Goal: Information Seeking & Learning: Learn about a topic

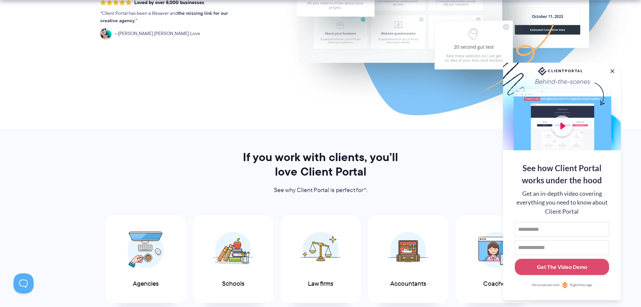
scroll to position [303, 0]
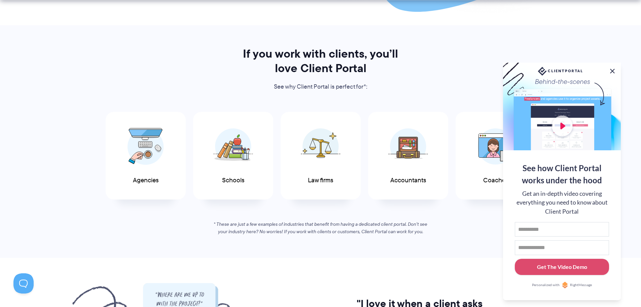
click at [614, 71] on button at bounding box center [613, 71] width 8 height 8
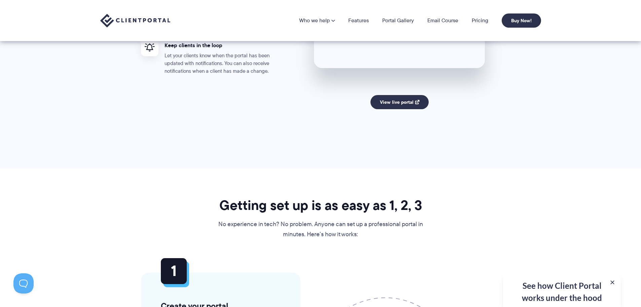
scroll to position [1381, 0]
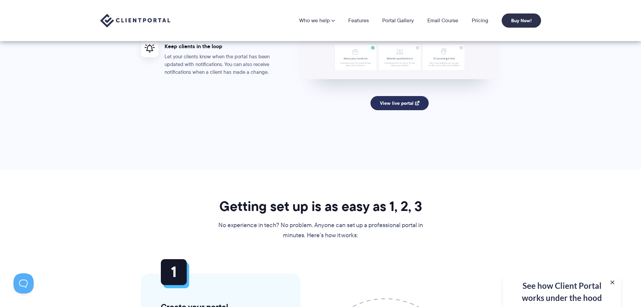
click at [409, 106] on link "View live portal" at bounding box center [400, 103] width 58 height 14
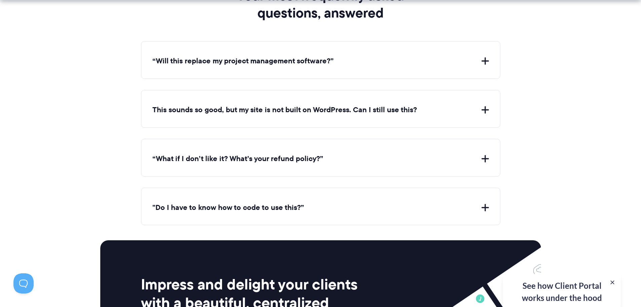
scroll to position [2492, 0]
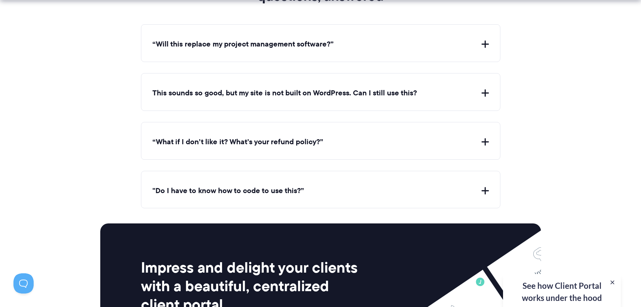
click at [486, 92] on button "This sounds so good, but my site is not built on WordPress. Can I still use thi…" at bounding box center [321, 93] width 337 height 10
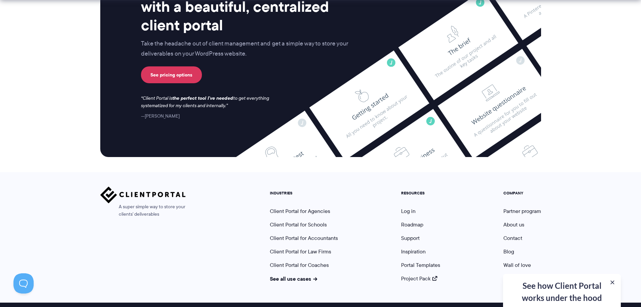
scroll to position [2851, 0]
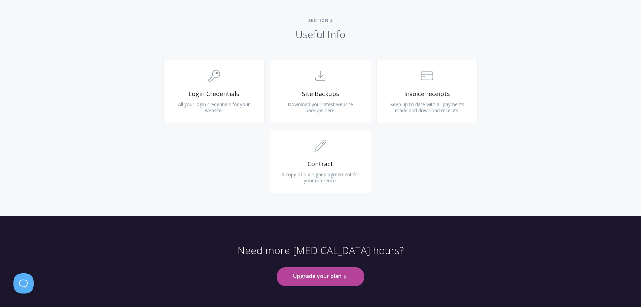
scroll to position [651, 0]
